Goal: Information Seeking & Learning: Check status

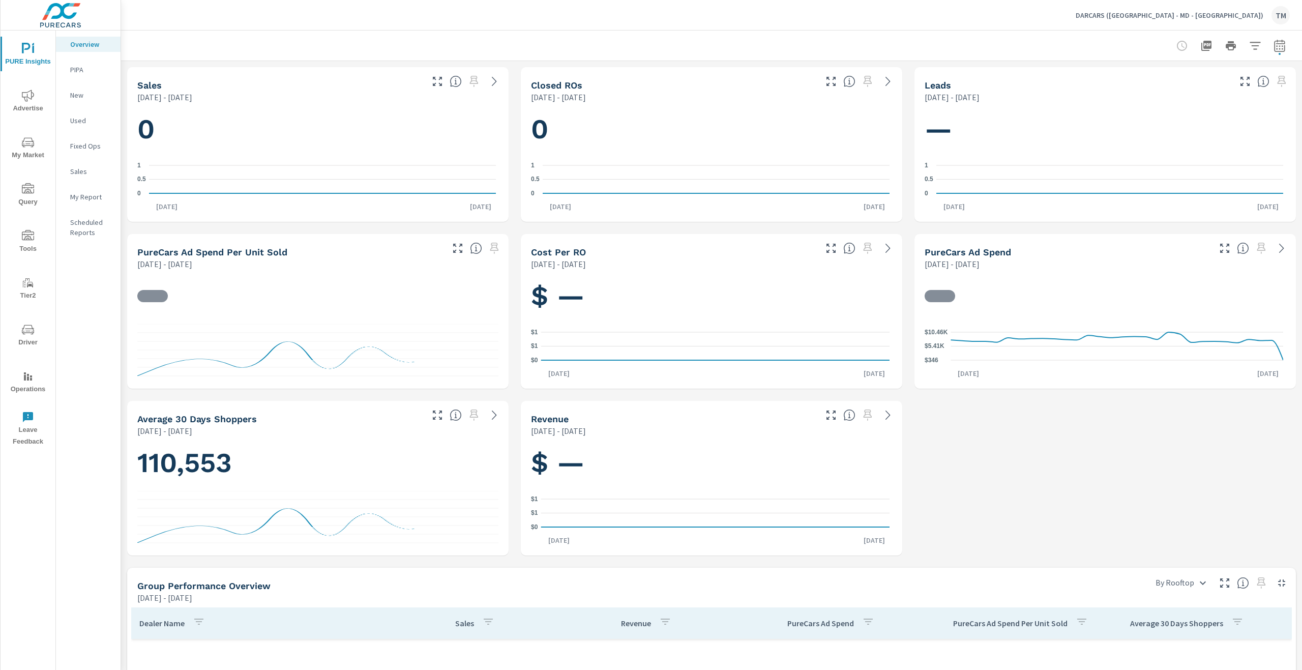
scroll to position [753, 0]
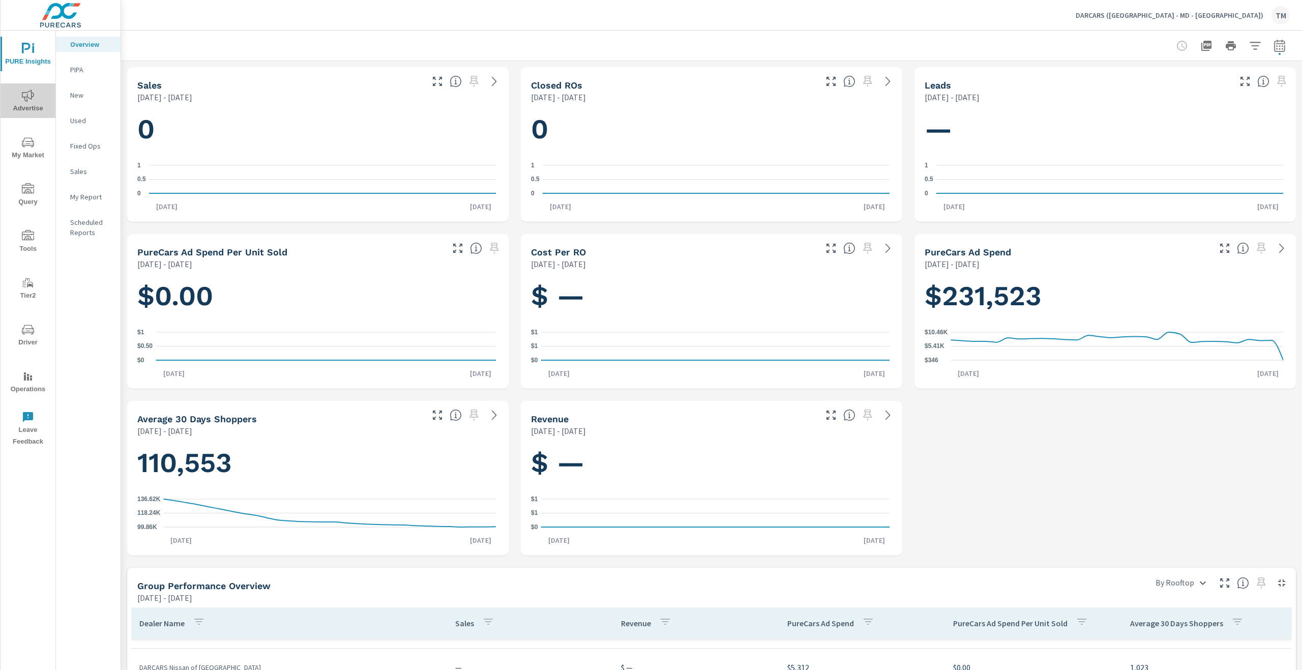
click at [25, 87] on button "Advertise" at bounding box center [28, 100] width 55 height 35
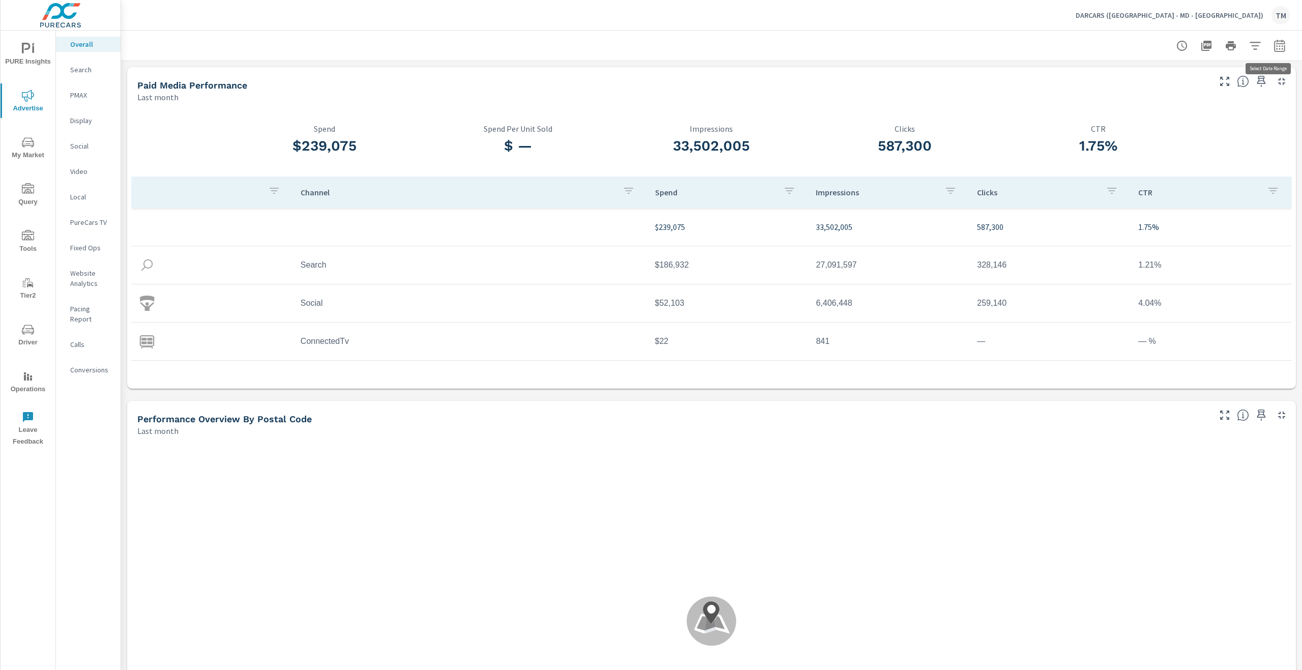
click at [1276, 49] on icon "button" at bounding box center [1279, 47] width 7 height 4
select select "Last month"
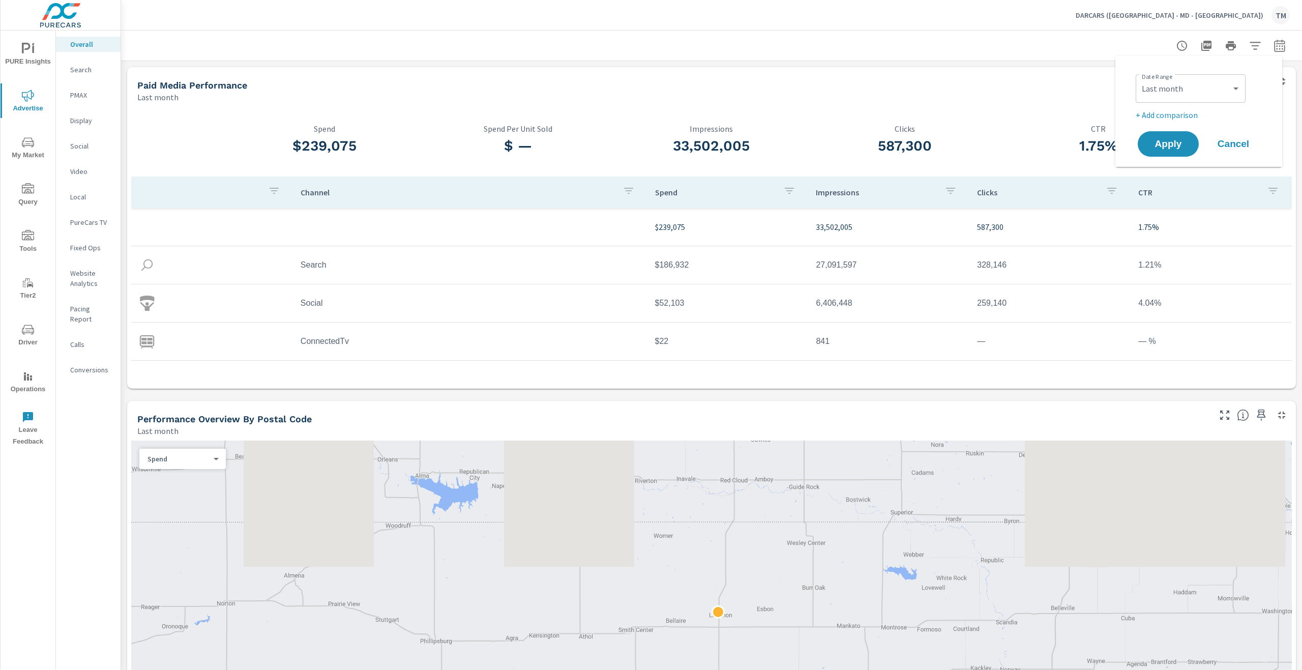
click at [1194, 109] on p "+ Add comparison" at bounding box center [1201, 115] width 130 height 12
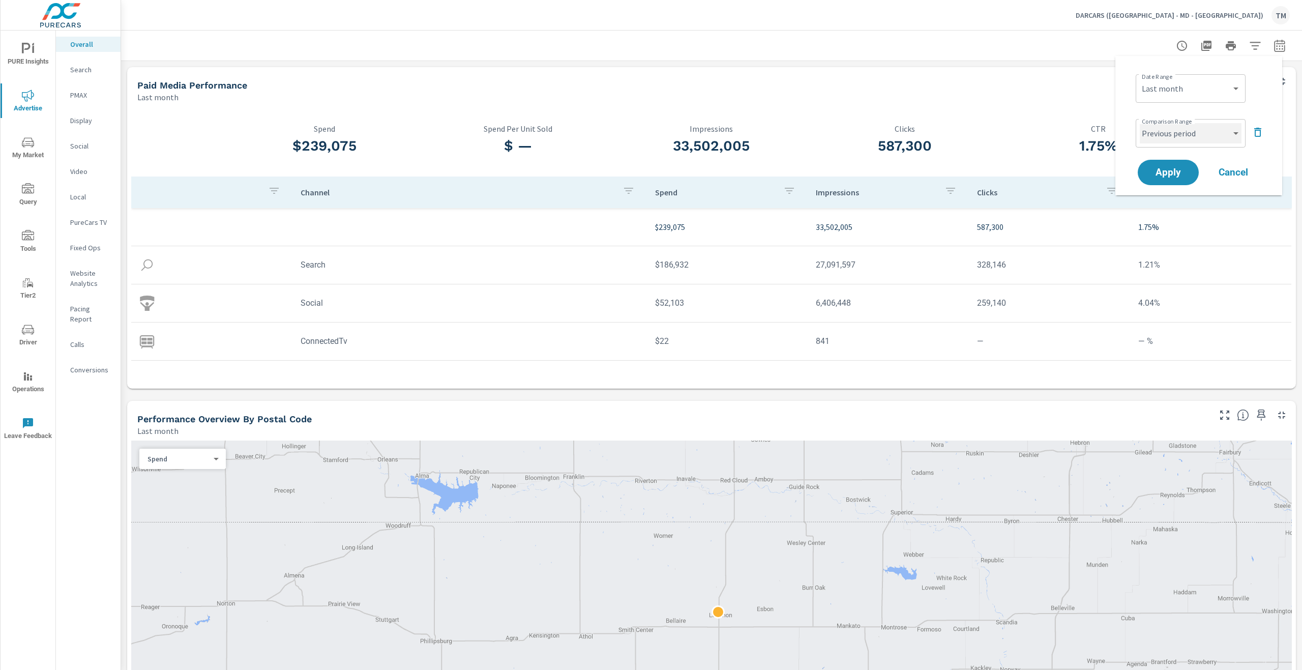
click at [1187, 133] on select "Custom Previous period Previous month Previous year" at bounding box center [1191, 133] width 102 height 20
select select "Previous year"
click at [1140, 123] on select "Custom Previous period Previous month Previous year" at bounding box center [1191, 133] width 102 height 20
click at [1169, 173] on span "Apply" at bounding box center [1169, 173] width 42 height 10
